Goal: Find specific page/section: Find specific page/section

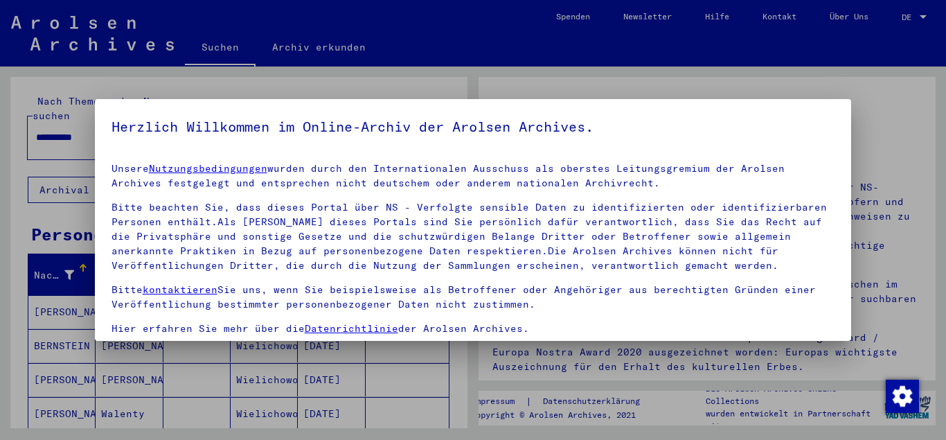
click at [424, 378] on div at bounding box center [473, 220] width 946 height 440
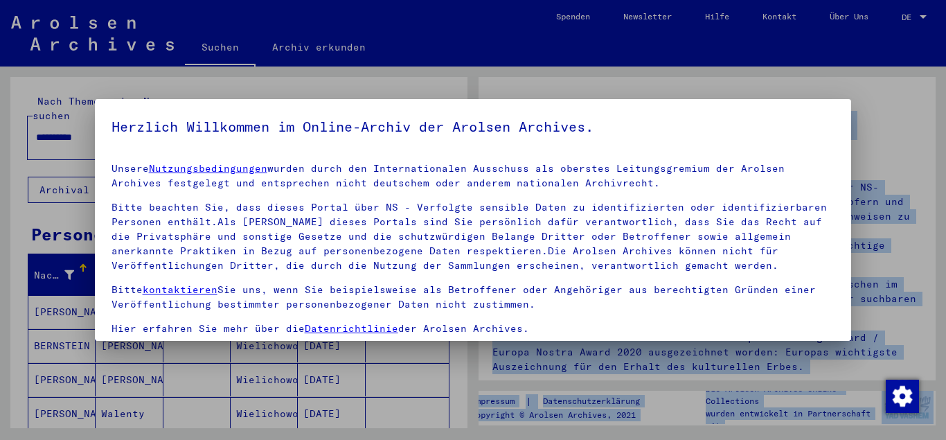
click at [424, 378] on div at bounding box center [473, 220] width 946 height 440
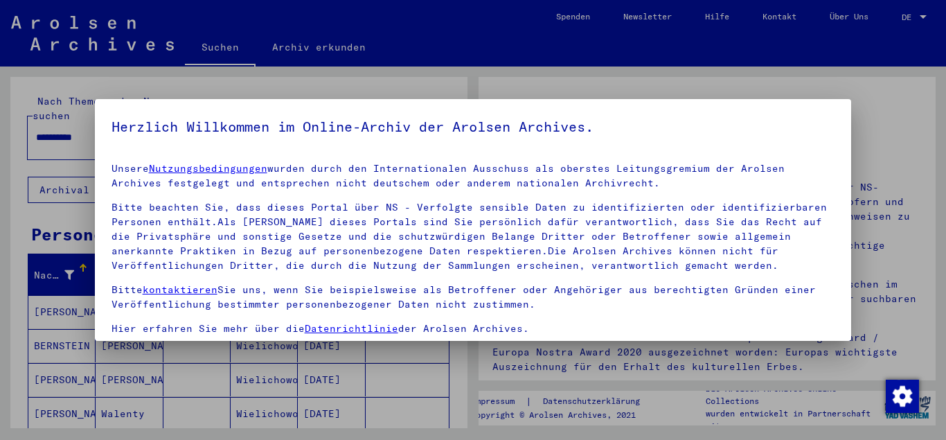
click at [424, 378] on div at bounding box center [473, 220] width 946 height 440
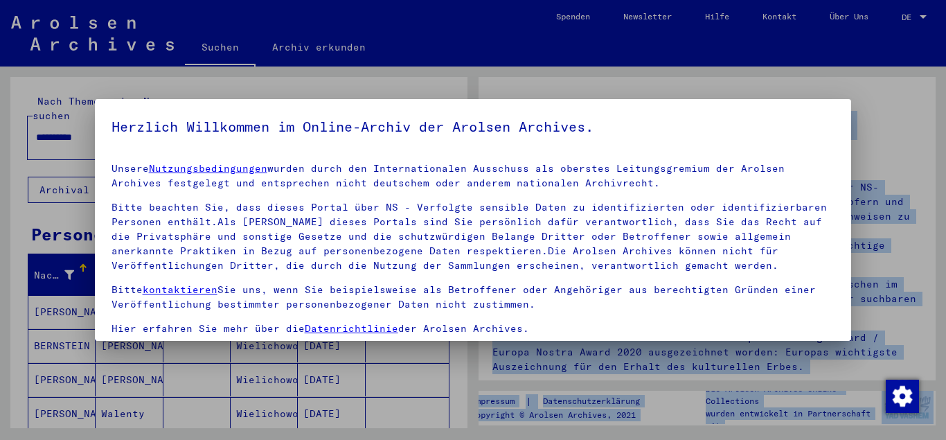
click at [424, 378] on div at bounding box center [473, 220] width 946 height 440
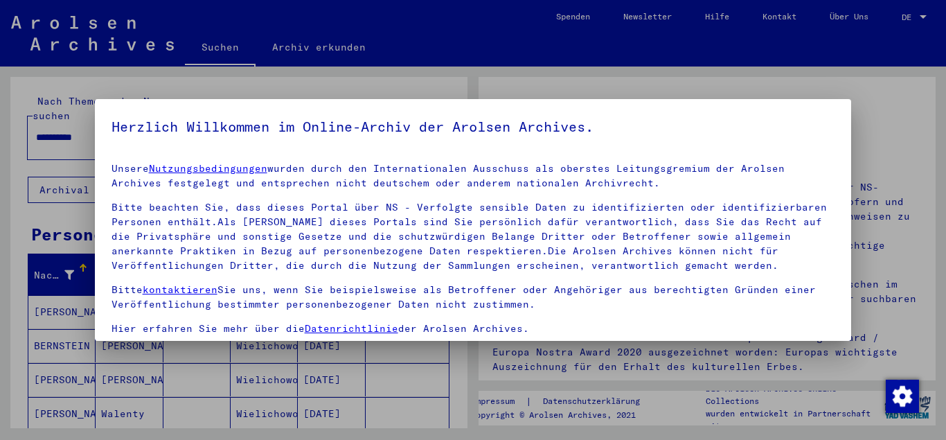
click at [424, 378] on div at bounding box center [473, 220] width 946 height 440
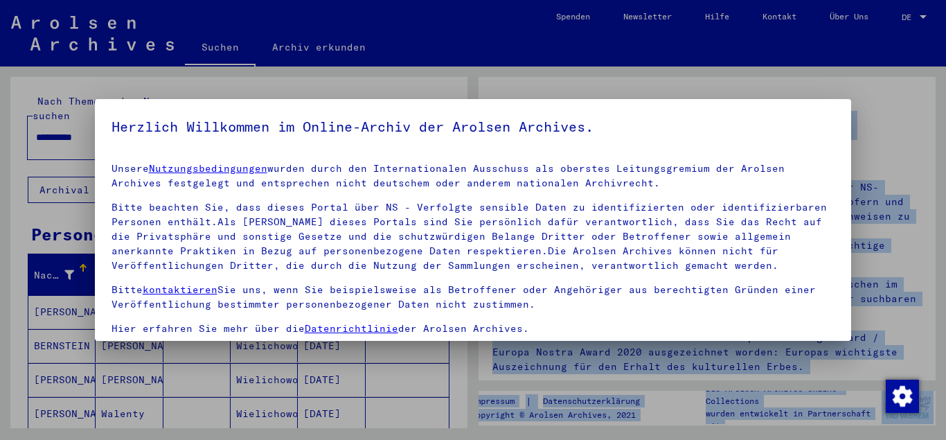
click at [424, 378] on div at bounding box center [473, 220] width 946 height 440
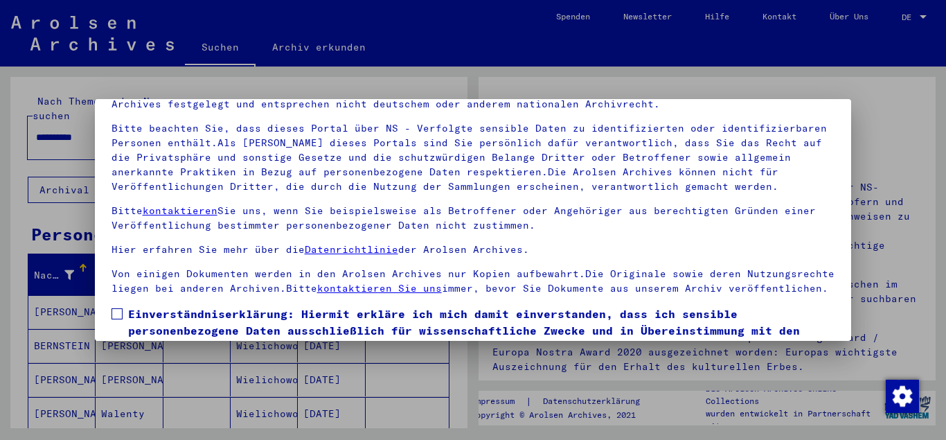
scroll to position [114, 0]
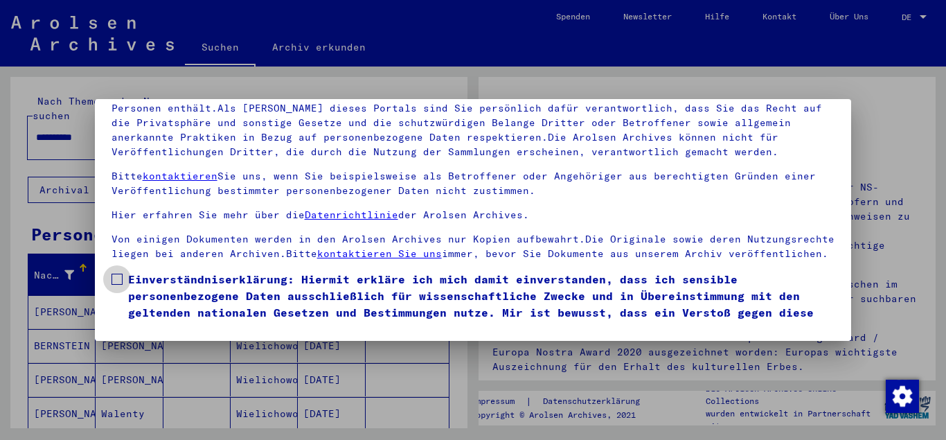
click at [122, 279] on span at bounding box center [117, 279] width 11 height 11
click at [215, 276] on span "Einverständniserklärung: Hiermit erkläre ich mich damit einverstanden, dass ich…" at bounding box center [481, 304] width 707 height 67
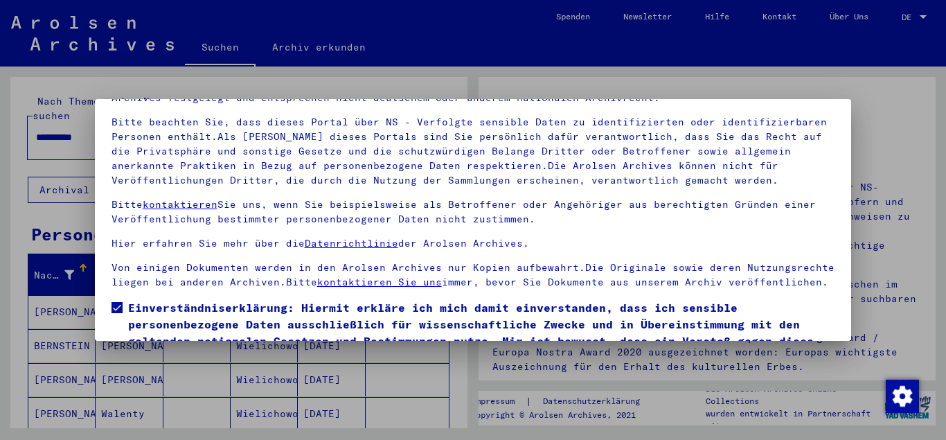
scroll to position [0, 0]
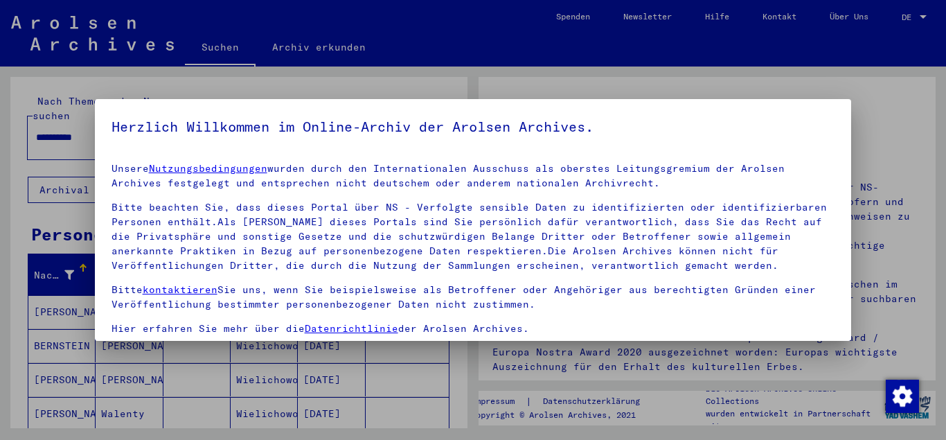
click at [727, 233] on p "Bitte beachten Sie, dass dieses Portal über NS - Verfolgte sensible Daten zu id…" at bounding box center [474, 236] width 724 height 73
